Goal: Task Accomplishment & Management: Use online tool/utility

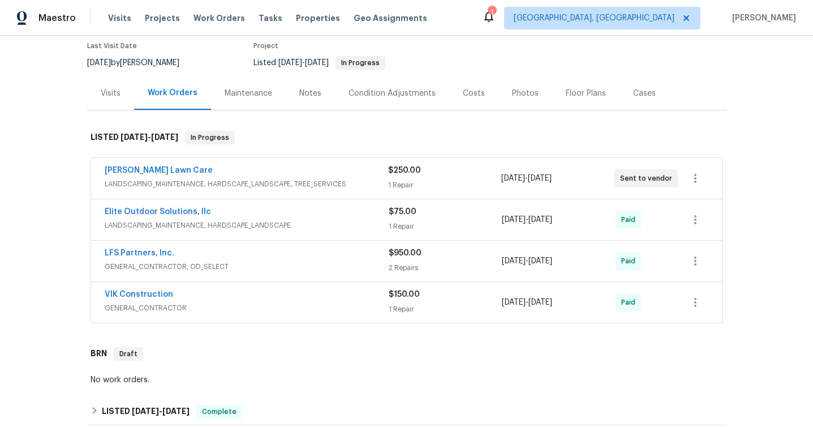
scroll to position [101, 0]
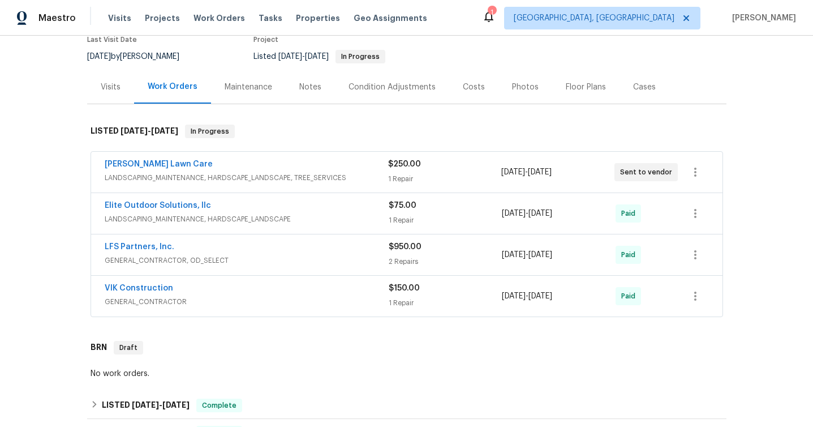
click at [225, 308] on div "VIK Construction GENERAL_CONTRACTOR" at bounding box center [247, 295] width 284 height 27
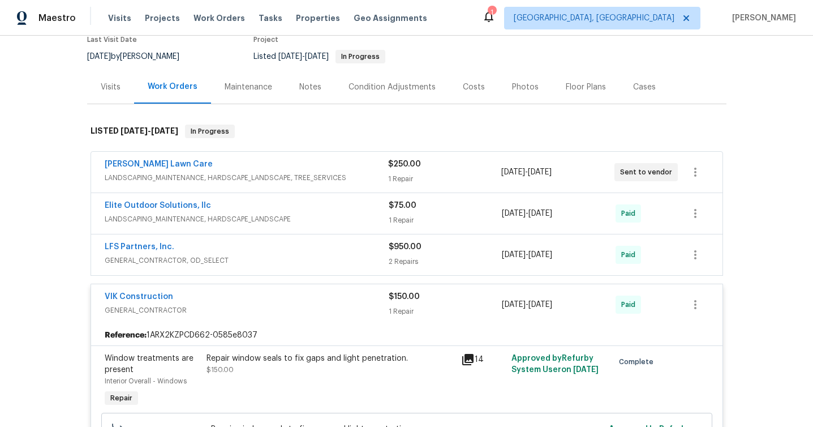
click at [246, 255] on span "GENERAL_CONTRACTOR, OD_SELECT" at bounding box center [247, 260] width 284 height 11
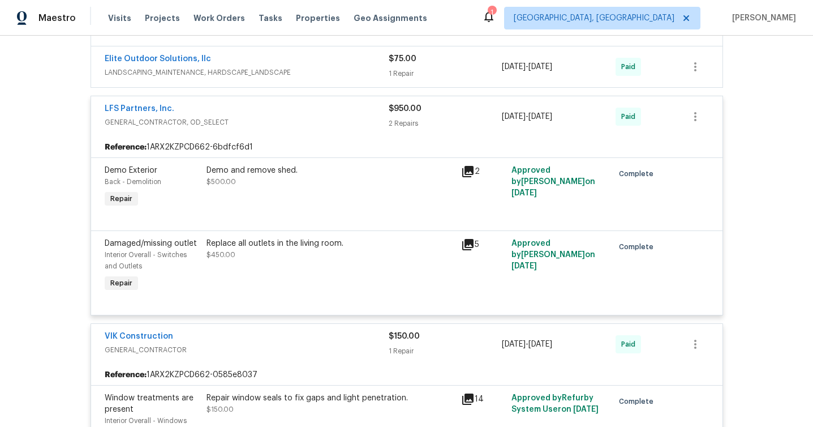
scroll to position [199, 0]
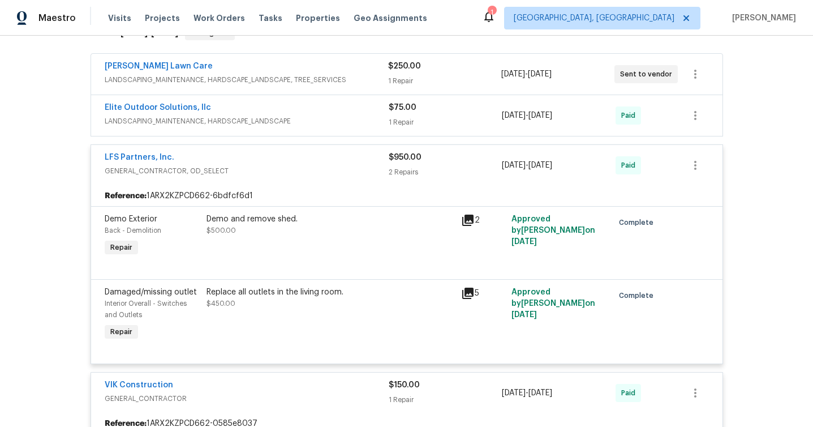
click at [252, 113] on div "Elite Outdoor Solutions, llc" at bounding box center [247, 109] width 284 height 14
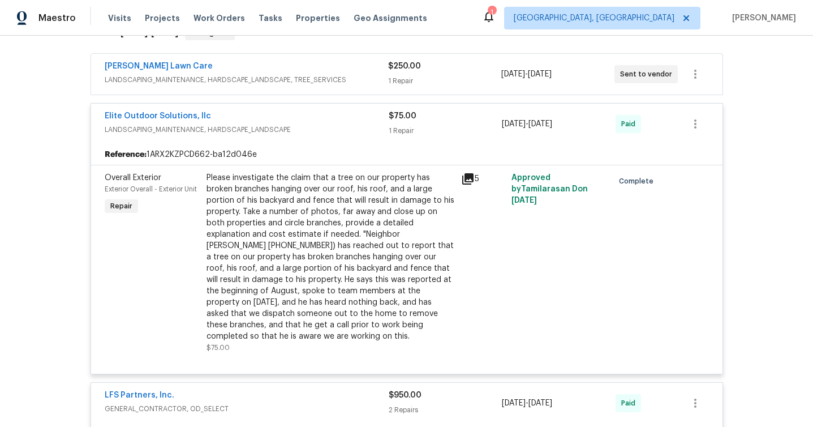
click at [274, 74] on div "[PERSON_NAME] Lawn Care" at bounding box center [247, 68] width 284 height 14
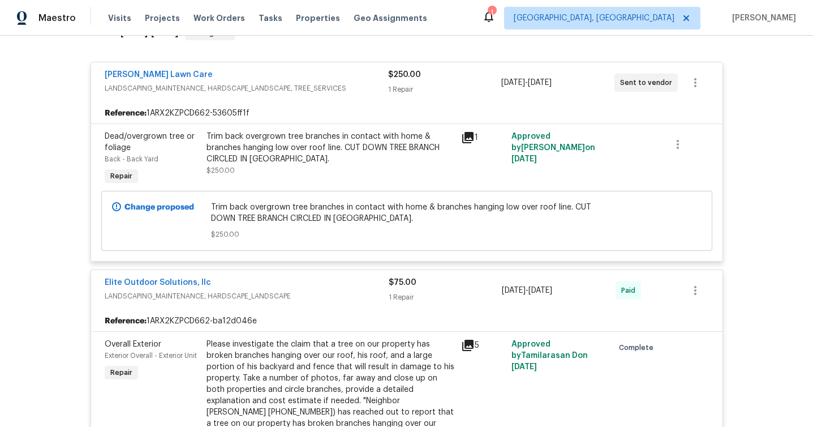
scroll to position [187, 0]
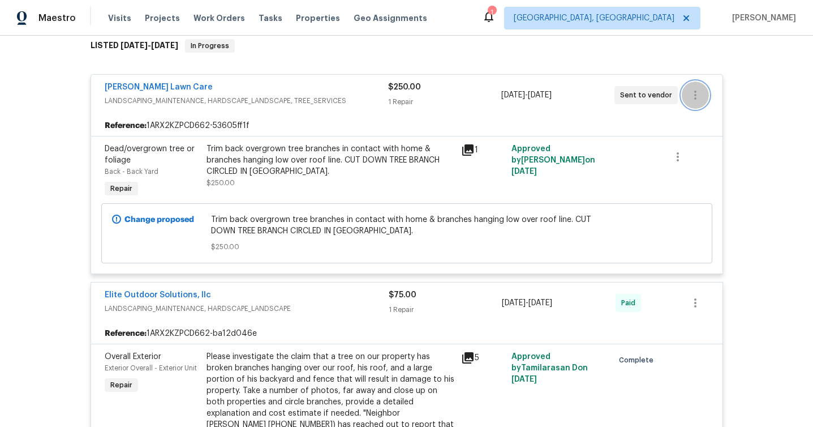
click at [699, 92] on icon "button" at bounding box center [696, 95] width 14 height 14
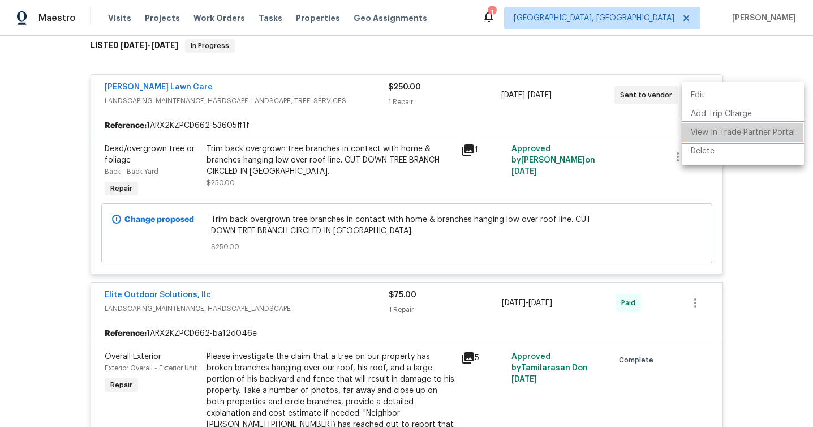
click at [710, 132] on li "View In Trade Partner Portal" at bounding box center [743, 132] width 122 height 19
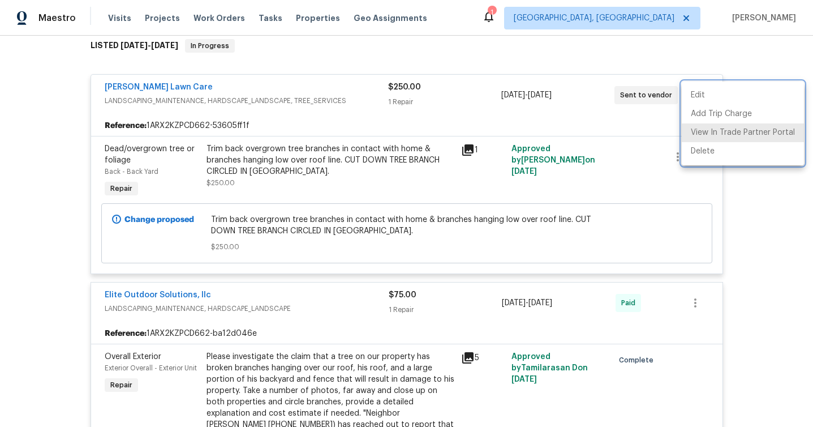
click at [59, 155] on div at bounding box center [406, 213] width 813 height 427
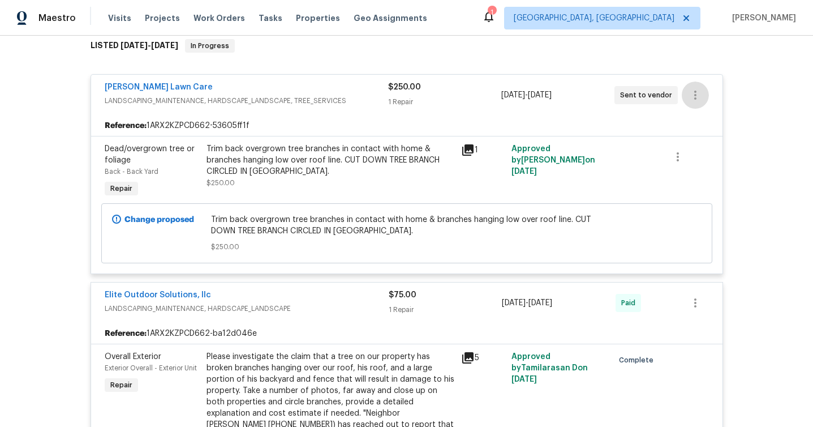
click at [471, 152] on icon at bounding box center [467, 149] width 11 height 11
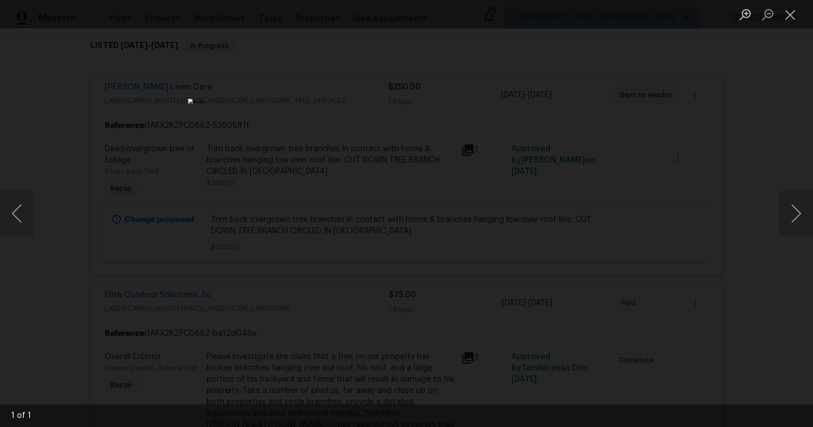
click at [598, 177] on div "Lightbox" at bounding box center [406, 213] width 813 height 427
